Goal: Task Accomplishment & Management: Manage account settings

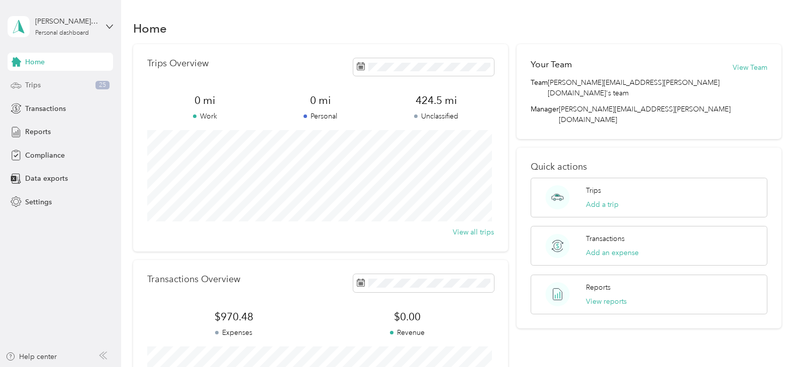
click at [33, 81] on span "Trips" at bounding box center [33, 85] width 16 height 11
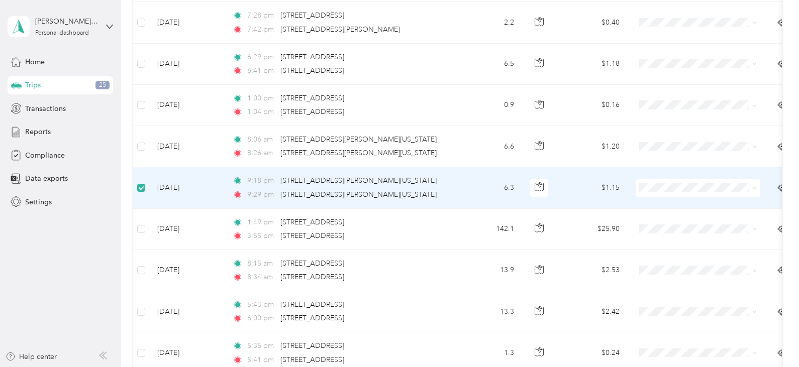
scroll to position [702, 0]
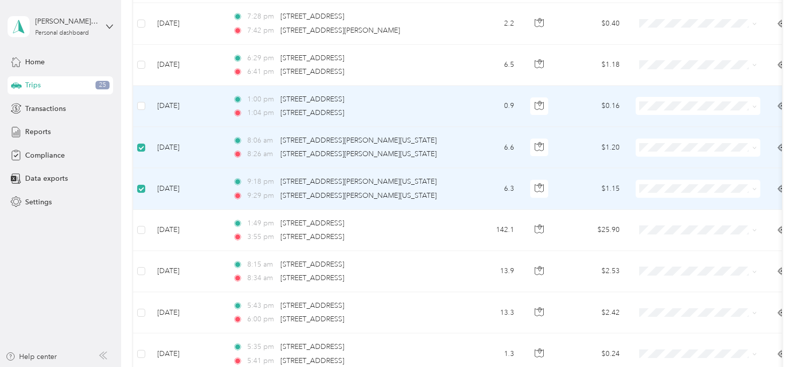
click at [139, 100] on td at bounding box center [141, 106] width 16 height 41
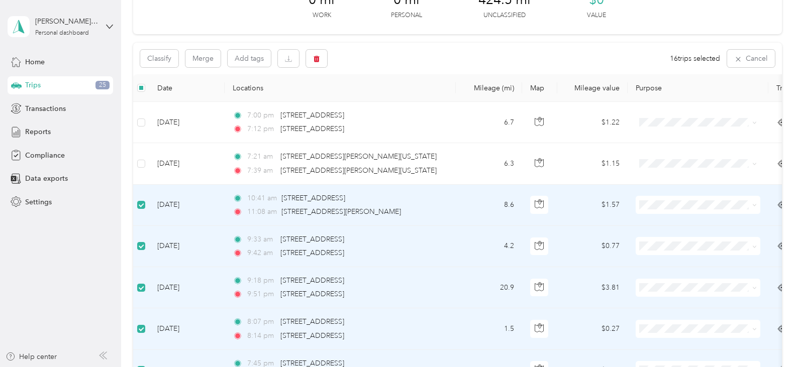
scroll to position [49, 0]
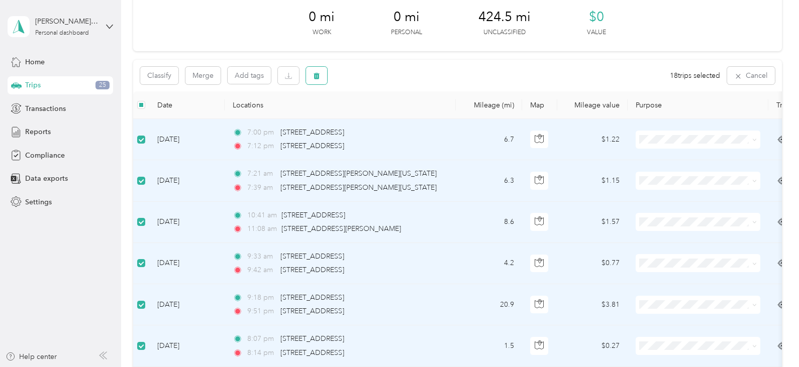
click at [316, 74] on icon "button" at bounding box center [316, 76] width 6 height 7
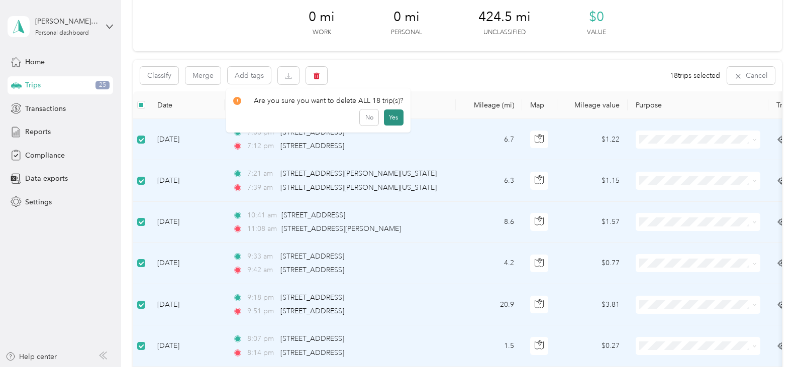
click at [394, 117] on button "Yes" at bounding box center [394, 117] width 20 height 16
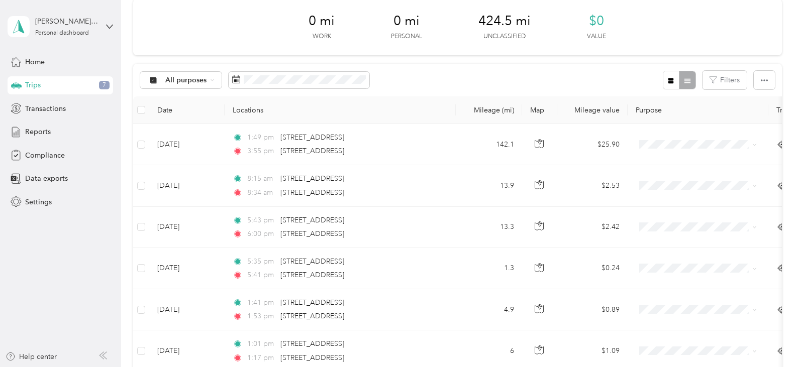
scroll to position [0, 0]
